Goal: Browse casually

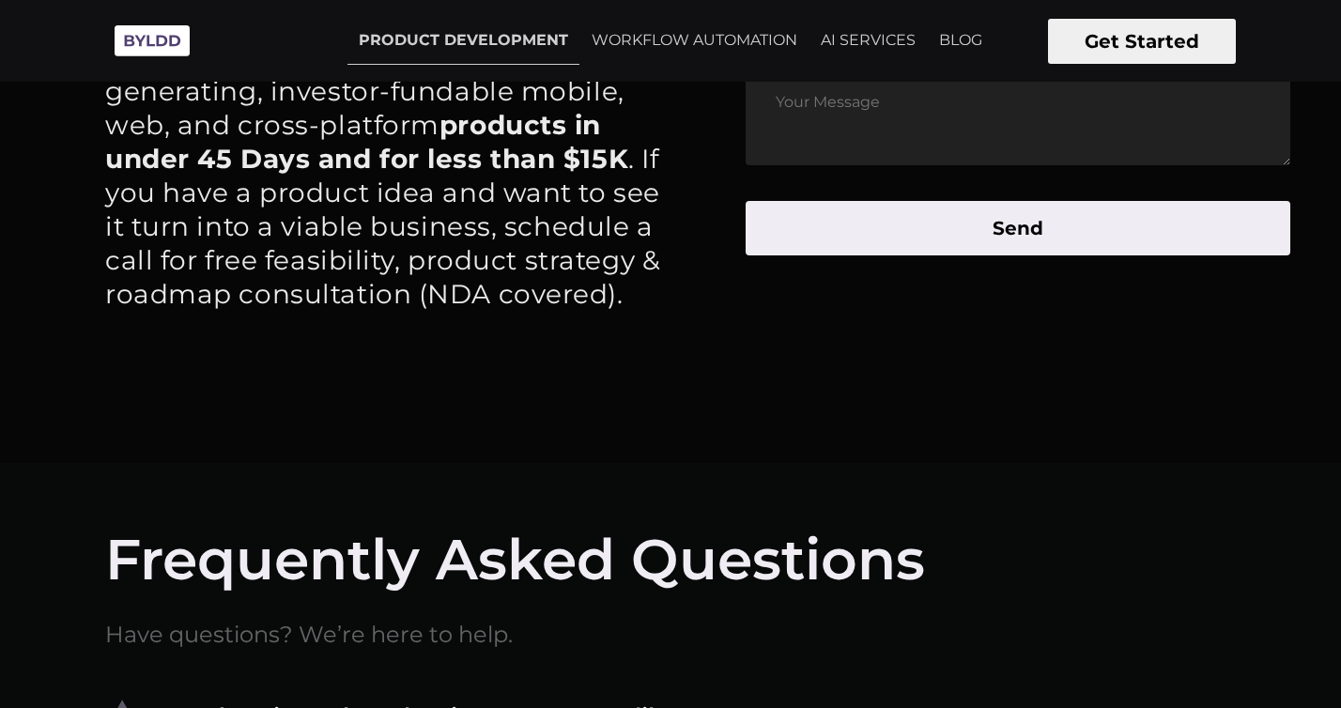
scroll to position [9137, 0]
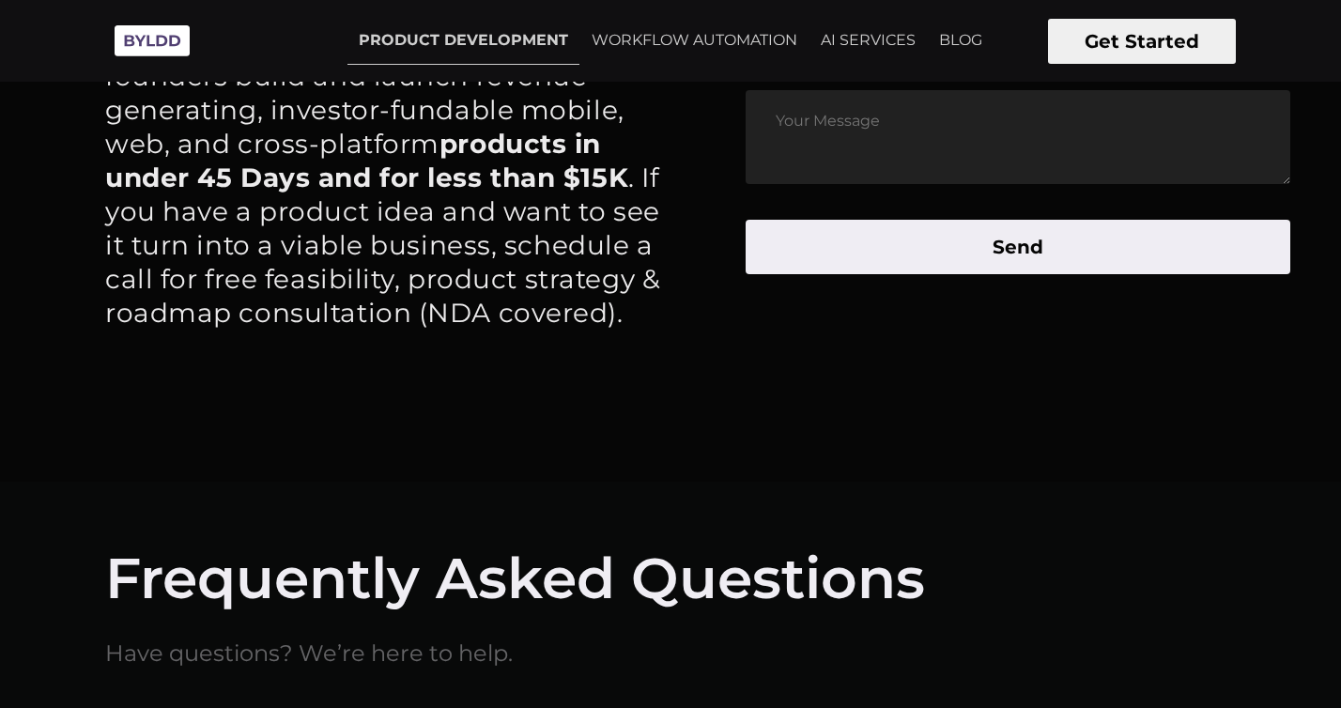
click at [146, 34] on img at bounding box center [152, 41] width 94 height 52
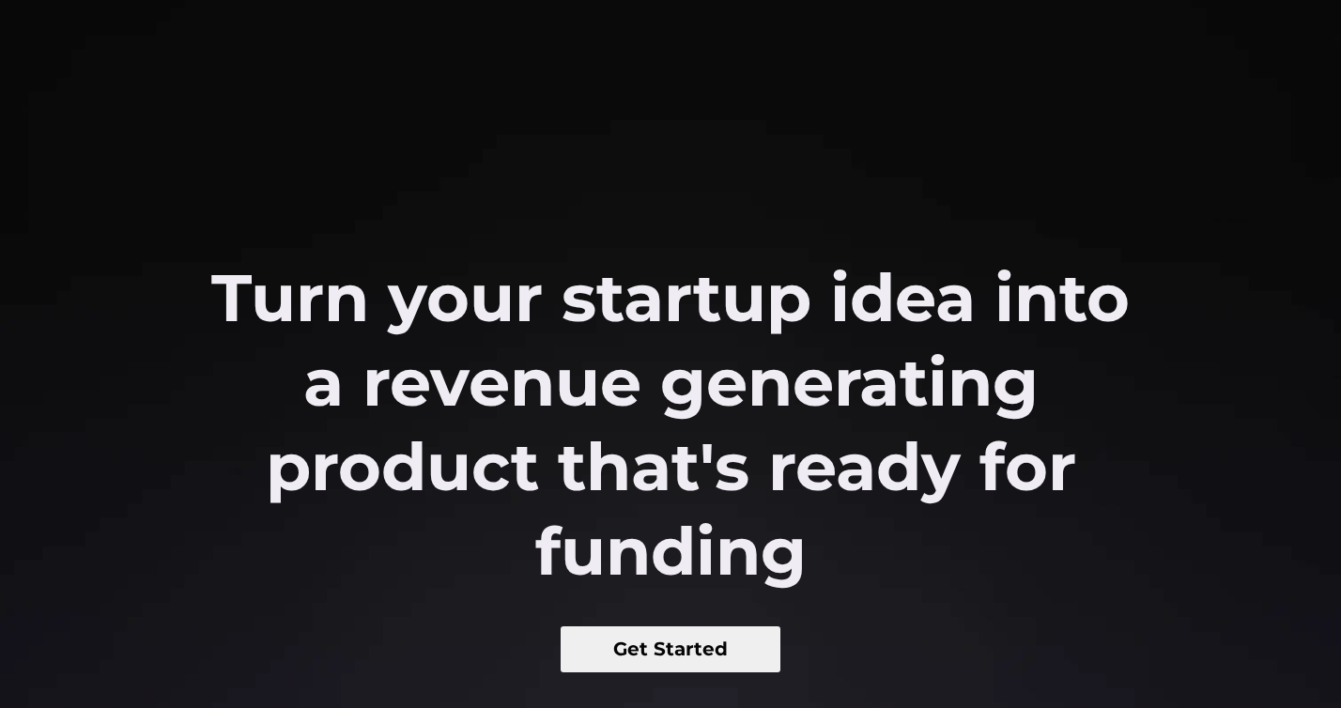
scroll to position [1, 0]
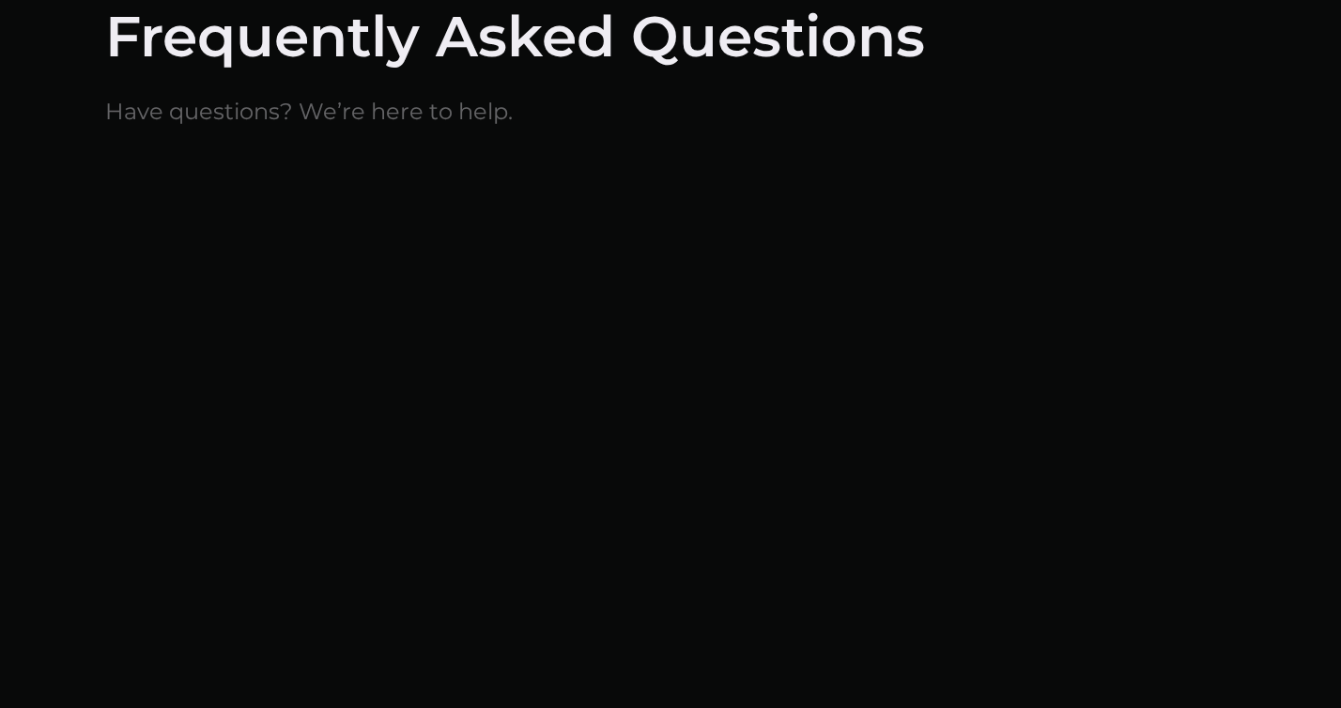
scroll to position [10009, 0]
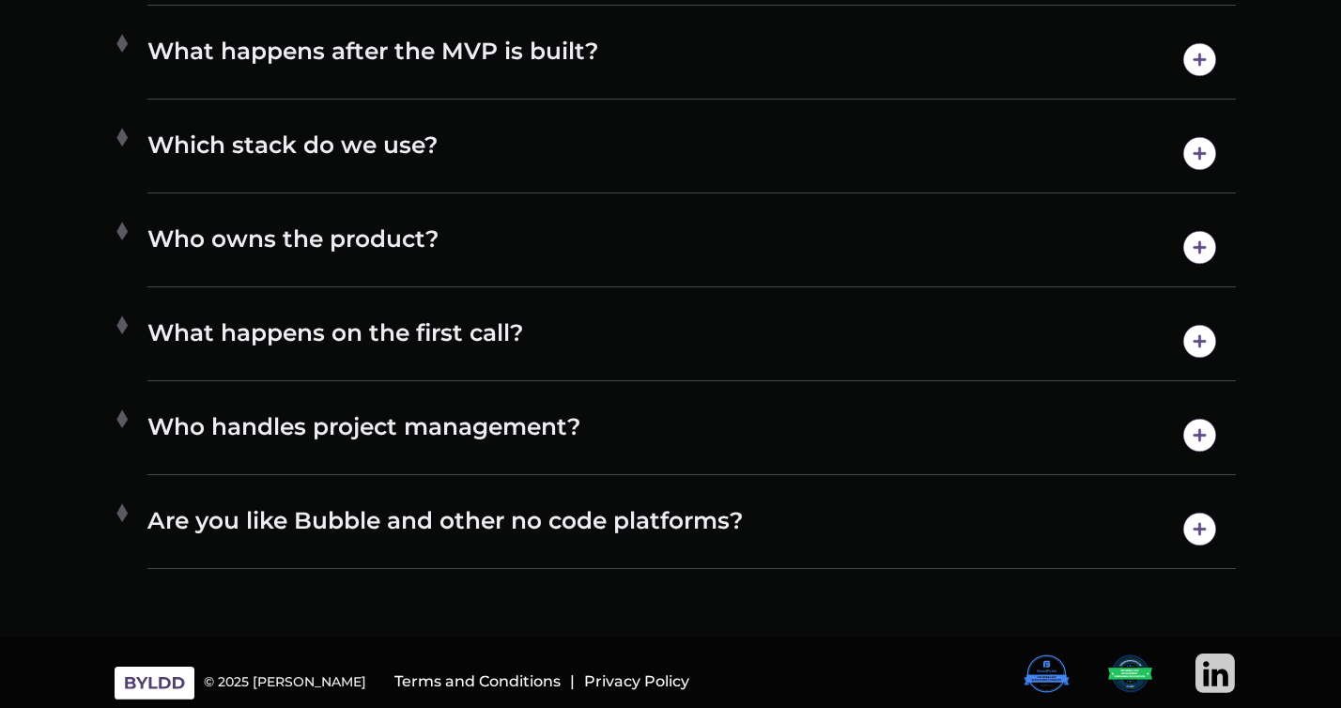
click at [1117, 670] on img at bounding box center [1130, 674] width 46 height 40
click at [1218, 671] on img at bounding box center [1215, 674] width 40 height 40
